Goal: Navigation & Orientation: Find specific page/section

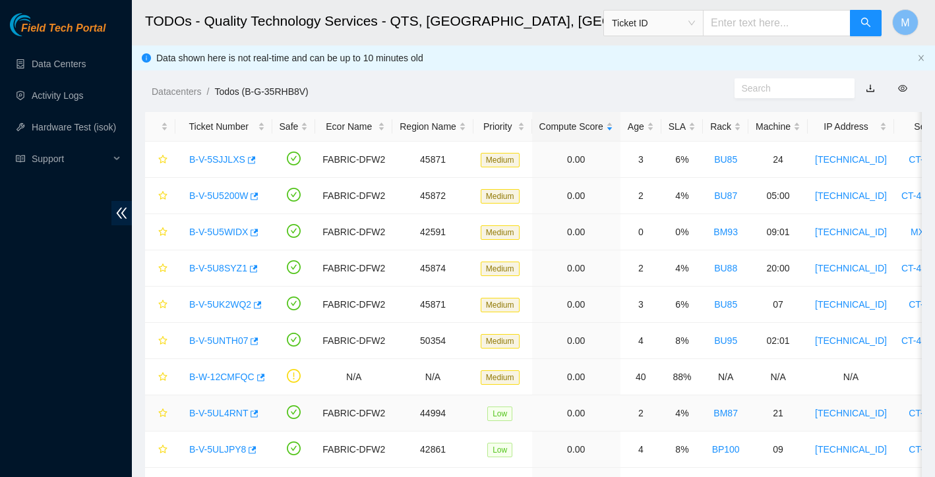
scroll to position [62, 0]
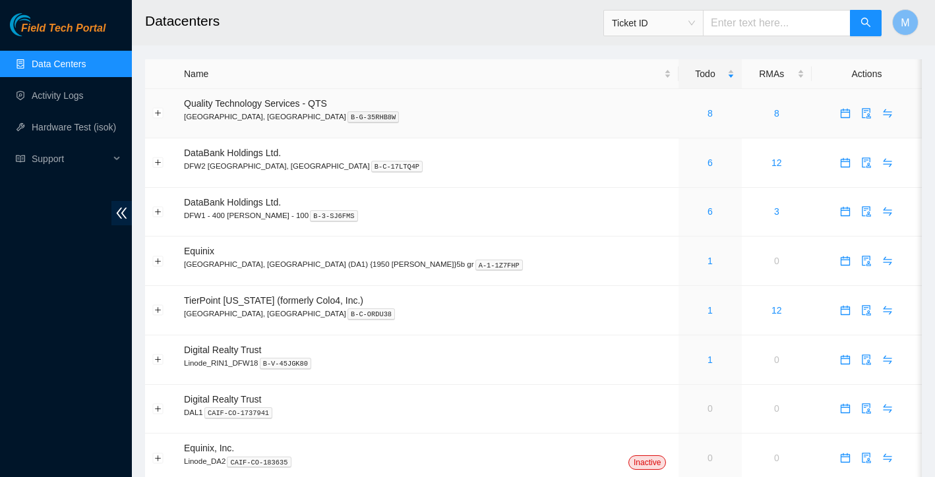
click at [685, 113] on div "8" at bounding box center [709, 113] width 48 height 15
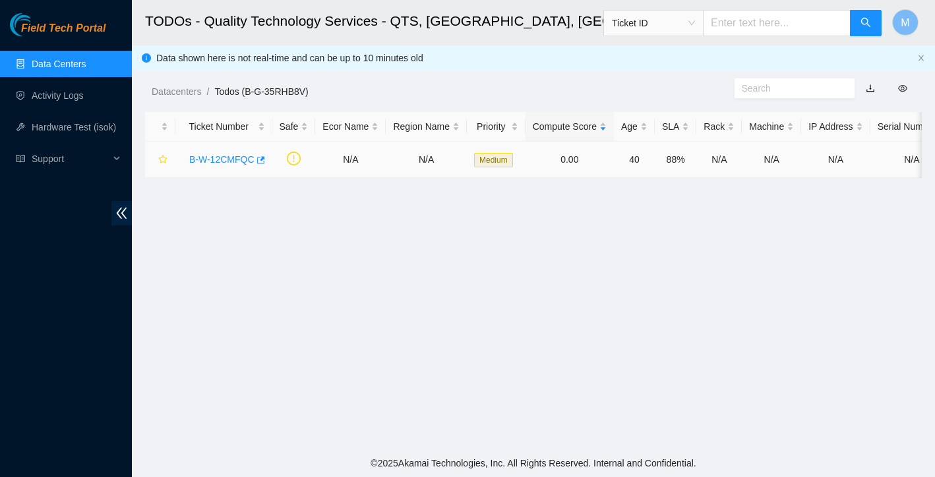
click at [237, 160] on link "B-W-12CMFQC" at bounding box center [221, 159] width 65 height 11
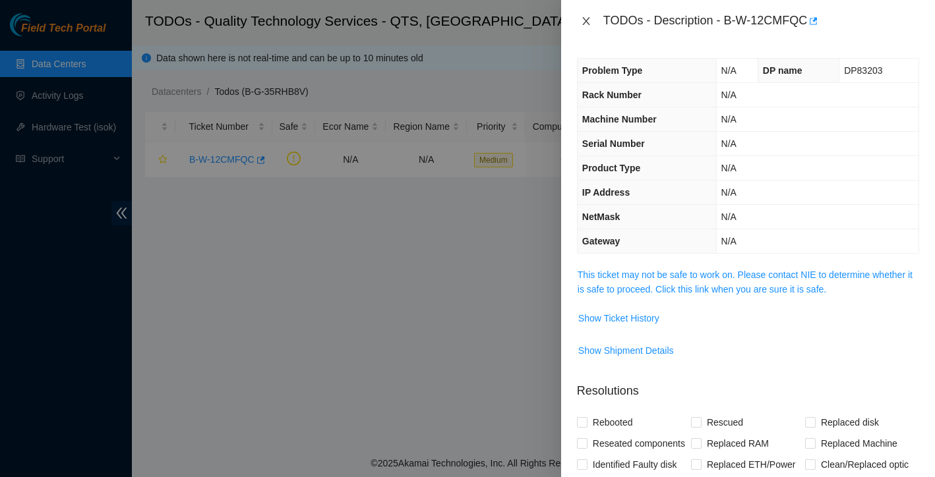
click at [591, 18] on icon "close" at bounding box center [586, 21] width 11 height 11
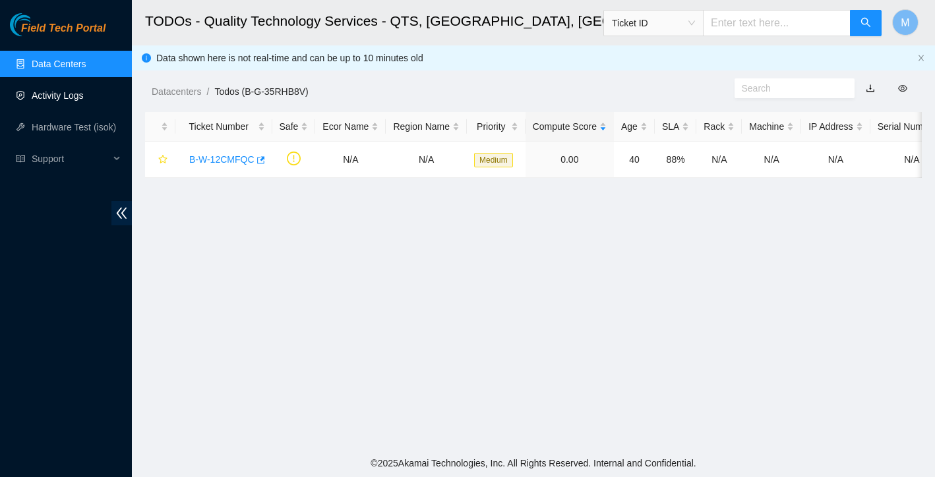
click at [86, 61] on link "Data Centers" at bounding box center [59, 64] width 54 height 11
